Goal: Information Seeking & Learning: Understand process/instructions

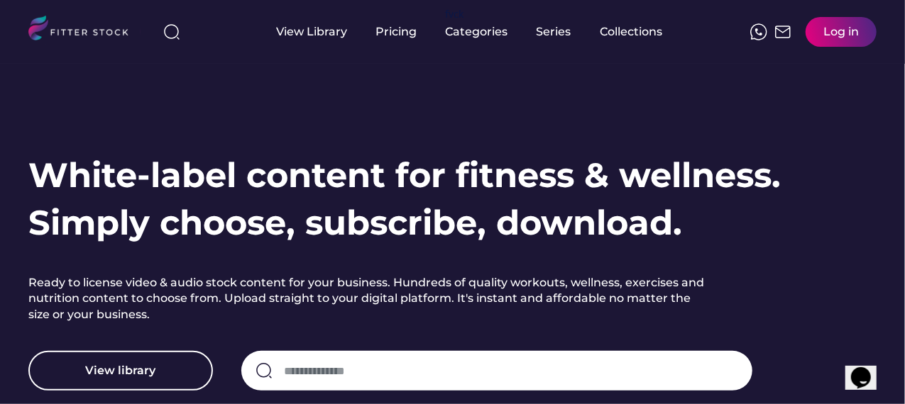
scroll to position [57, 0]
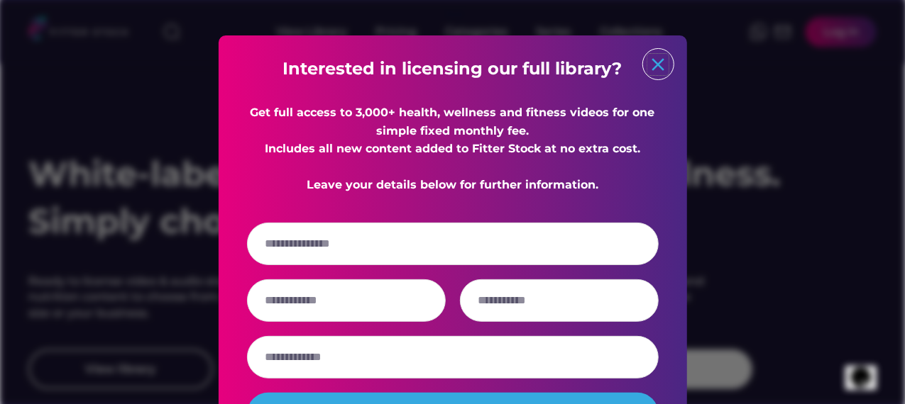
click at [660, 70] on text "close" at bounding box center [657, 64] width 21 height 21
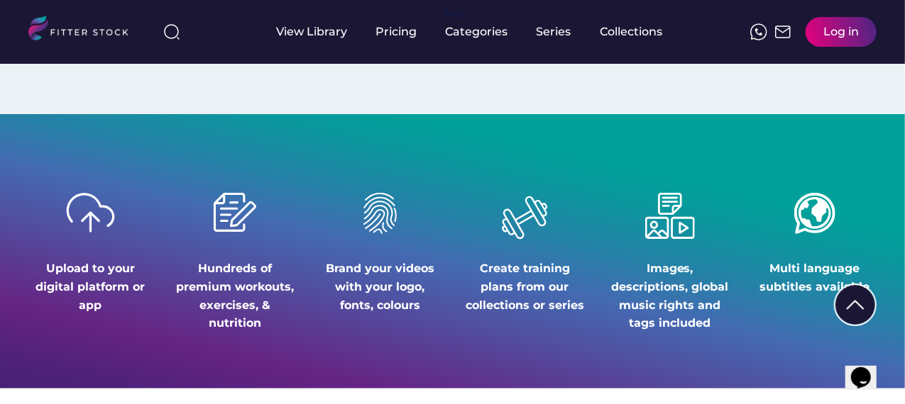
scroll to position [2259, 0]
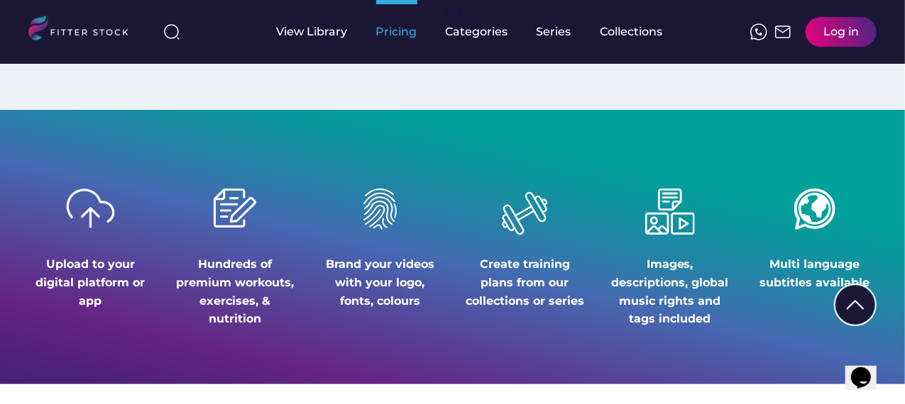
click at [400, 29] on div "Pricing" at bounding box center [396, 32] width 41 height 16
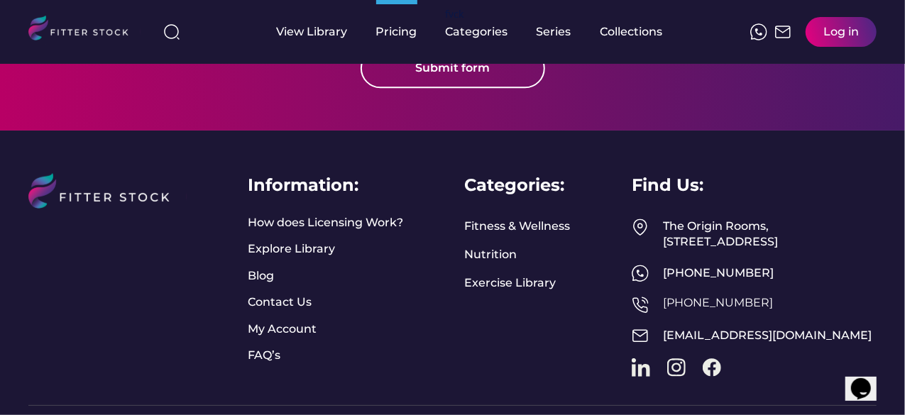
scroll to position [1924, 0]
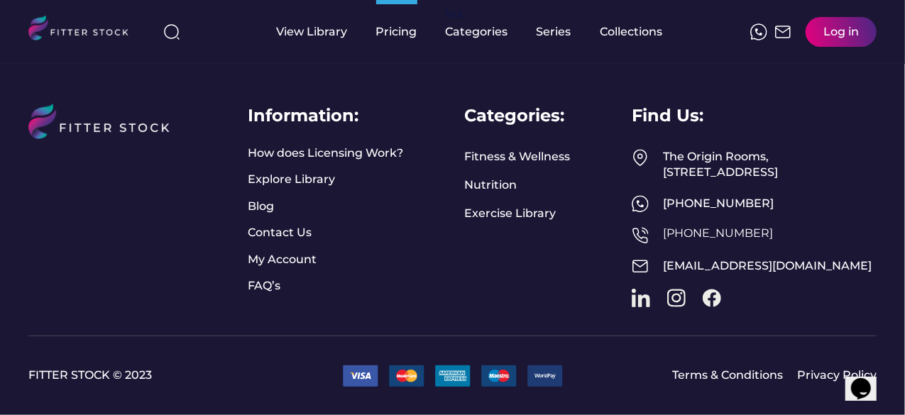
click at [358, 194] on div "Information: How does Licensing Work? Explore Library Blog Contact Us My Accoun…" at bounding box center [325, 199] width 155 height 190
click at [351, 157] on link "How does Licensing Work?" at bounding box center [325, 153] width 155 height 16
